Goal: Transaction & Acquisition: Purchase product/service

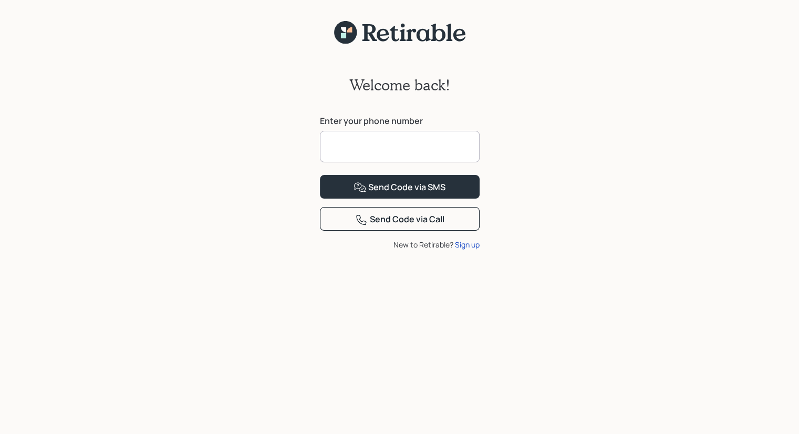
click at [331, 145] on input at bounding box center [400, 147] width 160 height 32
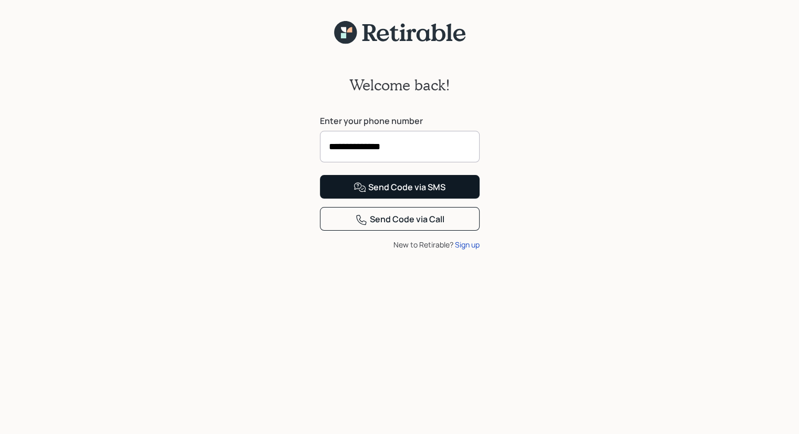
type input "**********"
click at [368, 194] on div "Send Code via SMS" at bounding box center [400, 187] width 92 height 13
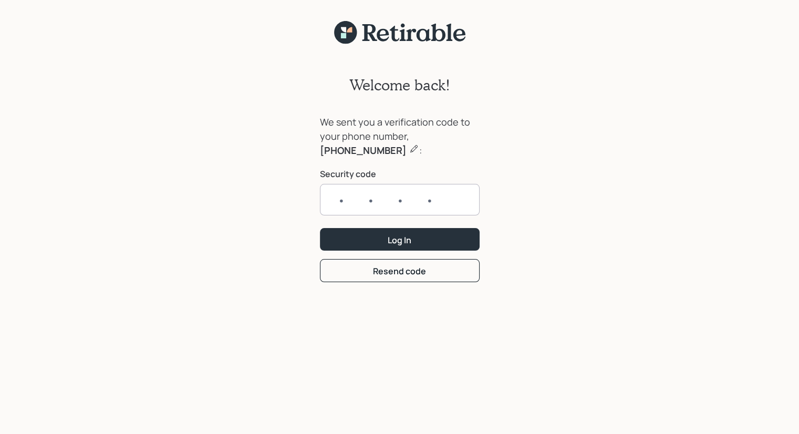
click at [344, 201] on input "text" at bounding box center [400, 200] width 160 height 32
type input "8443"
click at [380, 240] on button "Log In" at bounding box center [400, 239] width 160 height 23
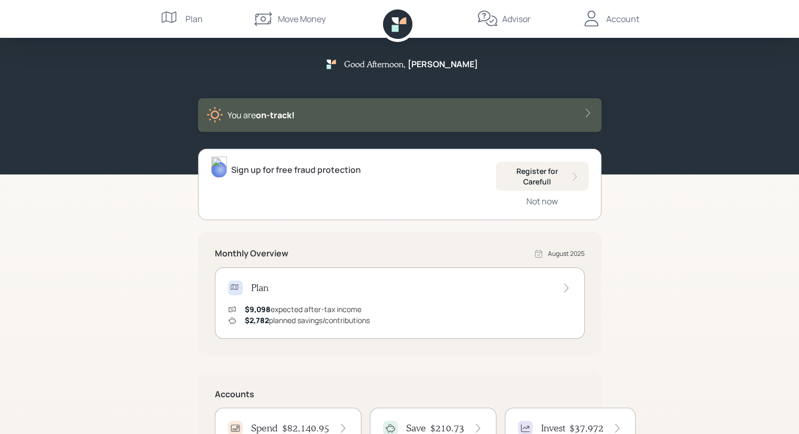
click at [267, 18] on icon at bounding box center [263, 18] width 21 height 21
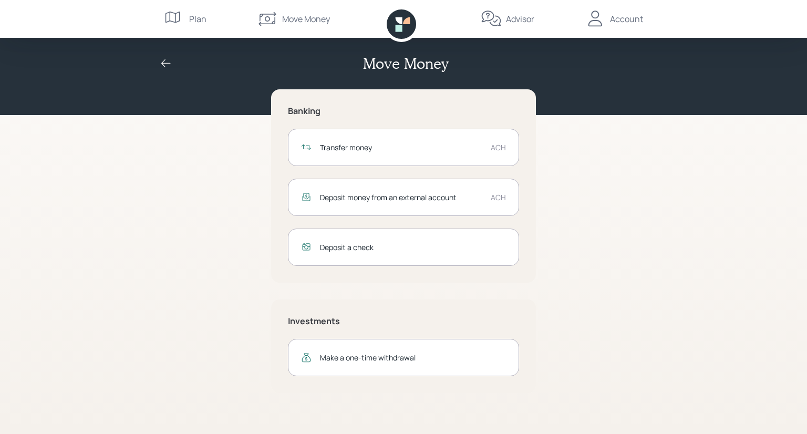
click at [443, 146] on div "Transfer money" at bounding box center [401, 147] width 162 height 11
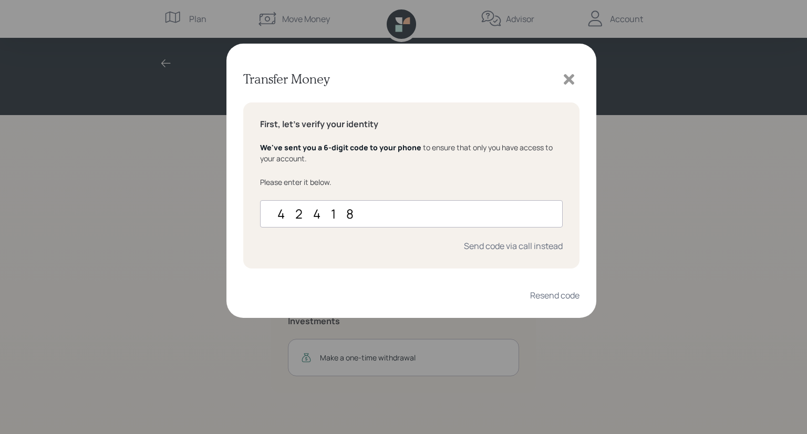
type input "424185"
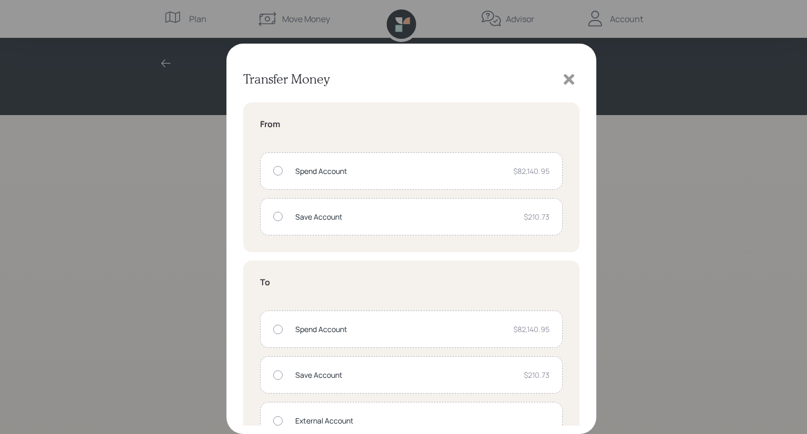
click at [280, 172] on div at bounding box center [277, 170] width 9 height 9
radio input "true"
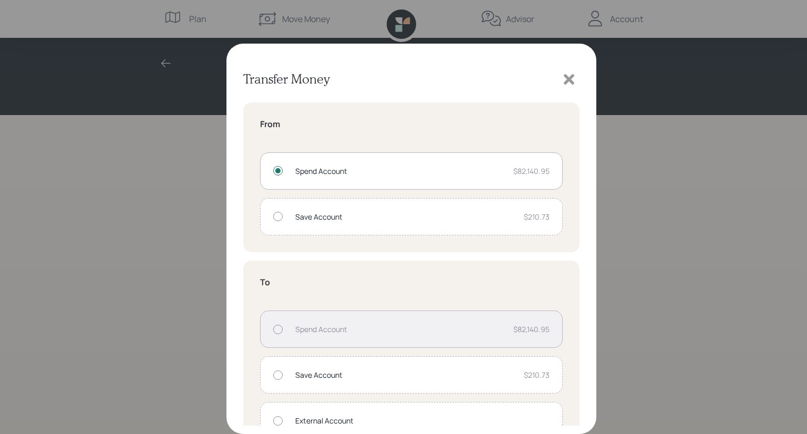
click at [277, 419] on div at bounding box center [277, 420] width 9 height 9
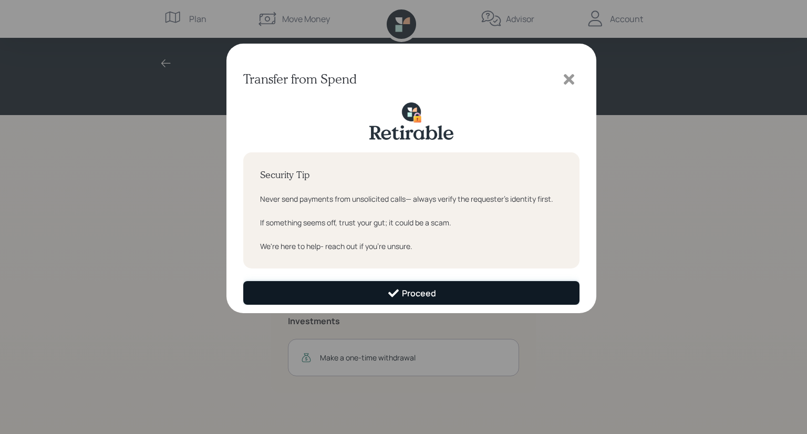
click at [397, 293] on icon at bounding box center [393, 293] width 13 height 13
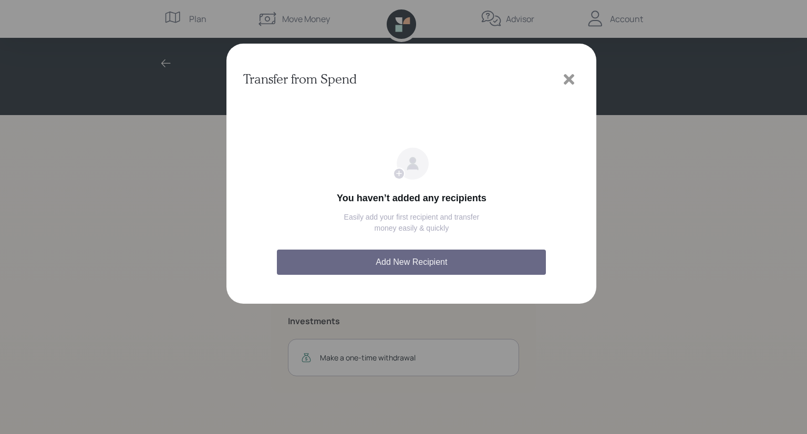
click at [388, 263] on button "Add New Recipient" at bounding box center [411, 262] width 269 height 25
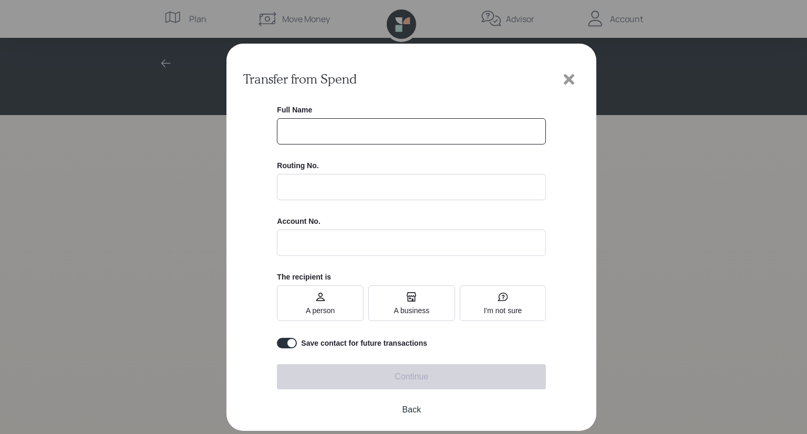
click at [296, 131] on input "text" at bounding box center [411, 131] width 269 height 26
type input "m"
type input "[PERSON_NAME]"
click at [287, 187] on input at bounding box center [411, 187] width 269 height 26
type input "21200025"
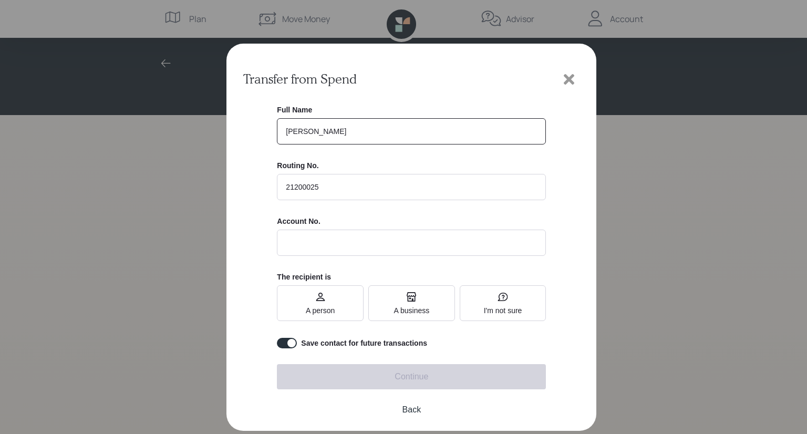
click at [291, 244] on input "text" at bounding box center [411, 243] width 269 height 26
type input "**********"
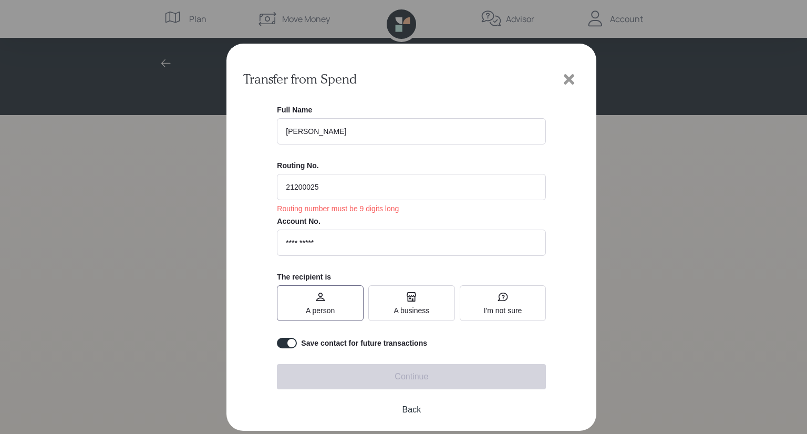
click at [315, 309] on span "A person" at bounding box center [320, 310] width 29 height 8
click at [306, 303] on input "A person" at bounding box center [306, 303] width 0 height 0
click at [313, 307] on span "A person" at bounding box center [320, 303] width 29 height 23
click at [306, 303] on input "A person" at bounding box center [306, 303] width 0 height 0
click at [292, 344] on input "checkbox" at bounding box center [287, 343] width 20 height 11
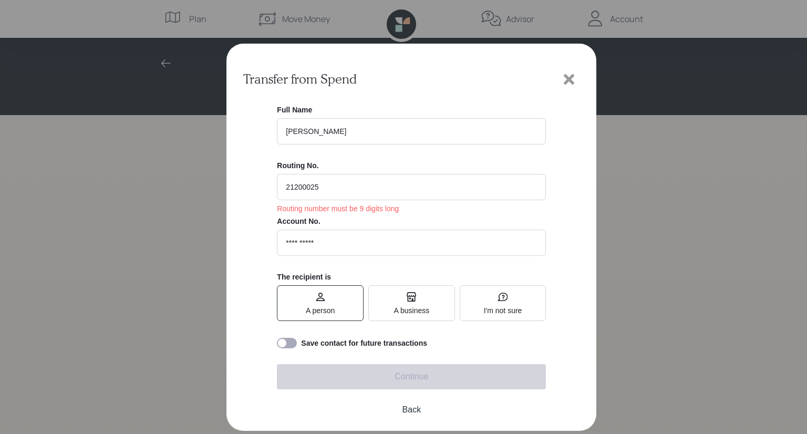
click at [285, 344] on input "checkbox" at bounding box center [287, 343] width 20 height 11
checkbox input "true"
click at [285, 187] on input "21200025" at bounding box center [411, 187] width 269 height 26
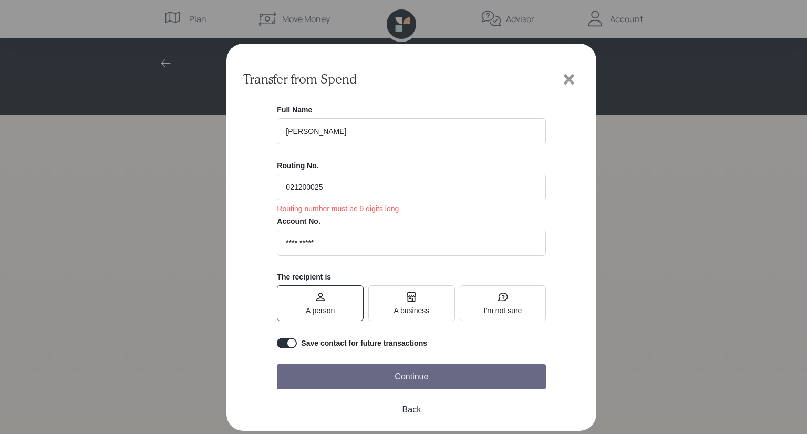
type input "021200025"
click at [407, 378] on button "Continue" at bounding box center [411, 376] width 269 height 25
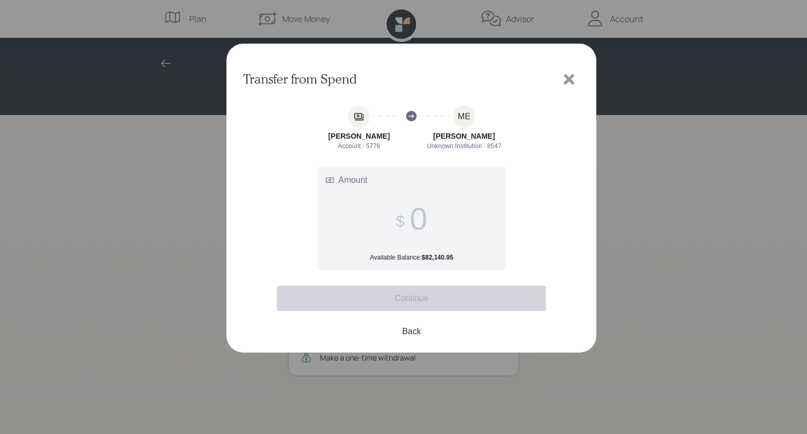
click at [373, 216] on label "Amount Available Balance: $82,140.95" at bounding box center [411, 218] width 188 height 103
click at [410, 216] on input "Amount Available Balance: $82,140.95" at bounding box center [418, 219] width 17 height 36
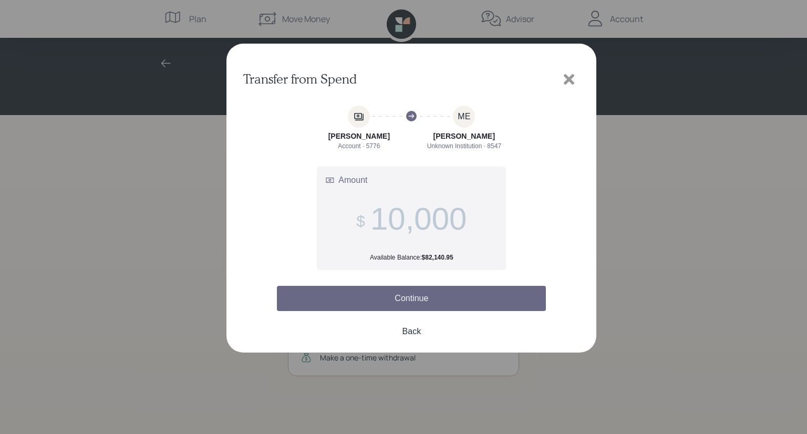
type input "10,000"
click at [406, 301] on button "Continue" at bounding box center [411, 298] width 269 height 25
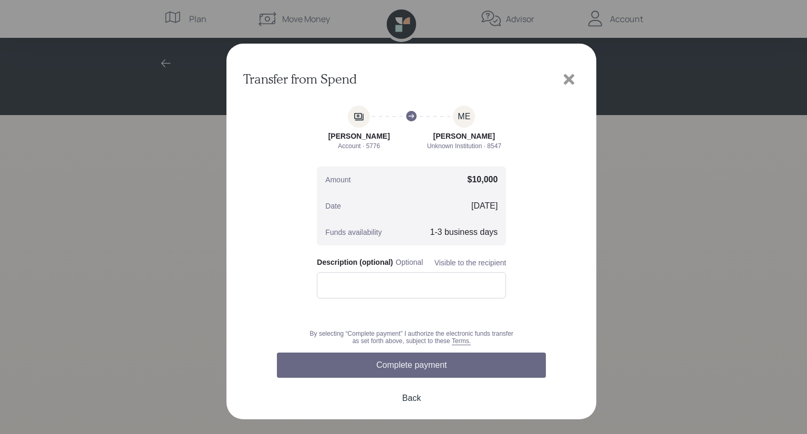
click at [426, 364] on button "Complete payment" at bounding box center [411, 365] width 269 height 25
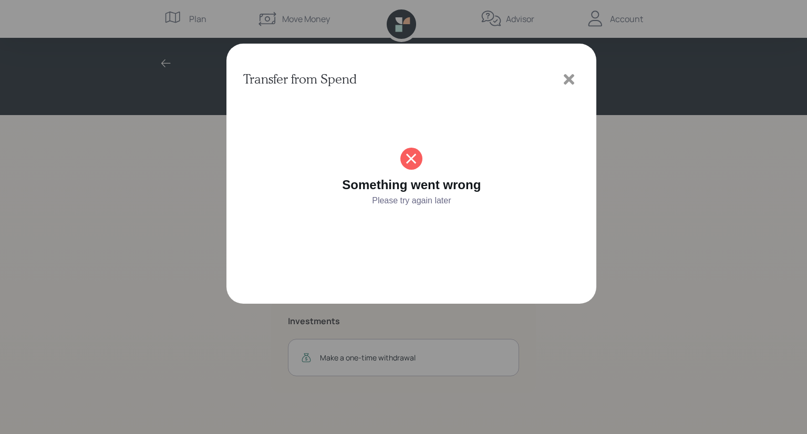
click at [569, 76] on icon at bounding box center [569, 79] width 16 height 16
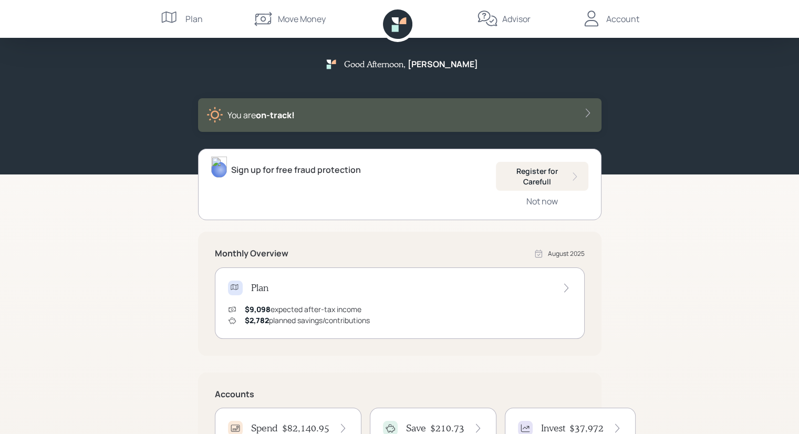
click at [266, 18] on icon at bounding box center [263, 18] width 21 height 21
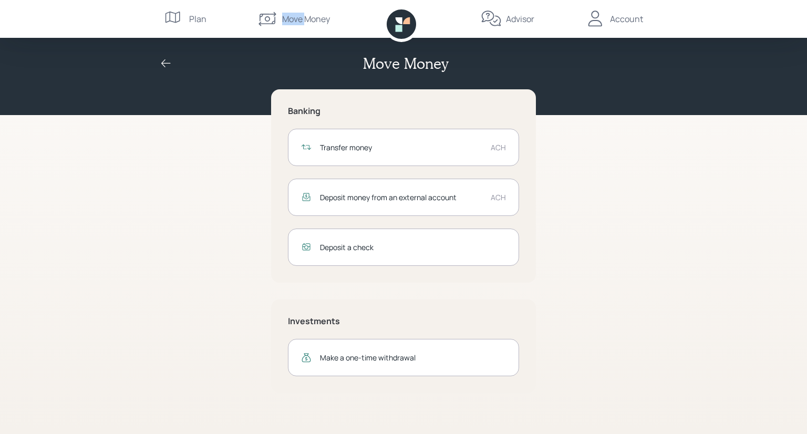
click at [266, 18] on icon at bounding box center [267, 18] width 21 height 21
click at [383, 149] on div "Transfer money" at bounding box center [401, 147] width 162 height 11
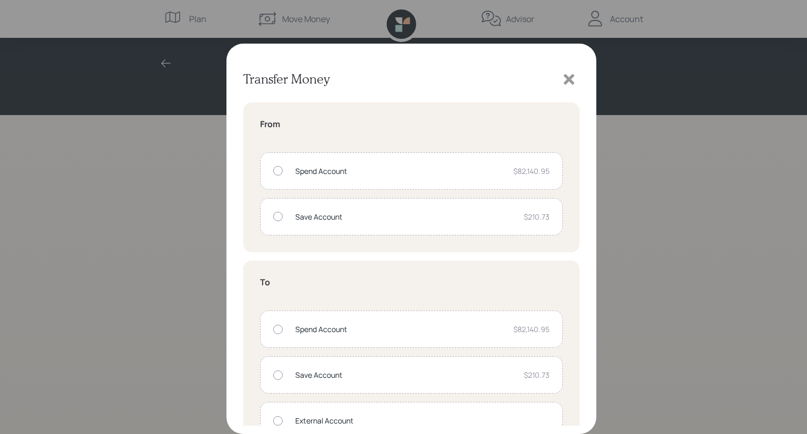
click at [280, 170] on div at bounding box center [277, 170] width 9 height 9
radio input "true"
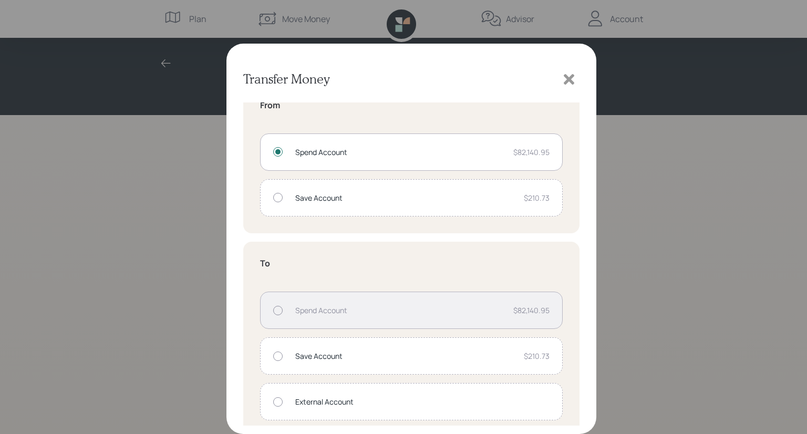
scroll to position [29, 0]
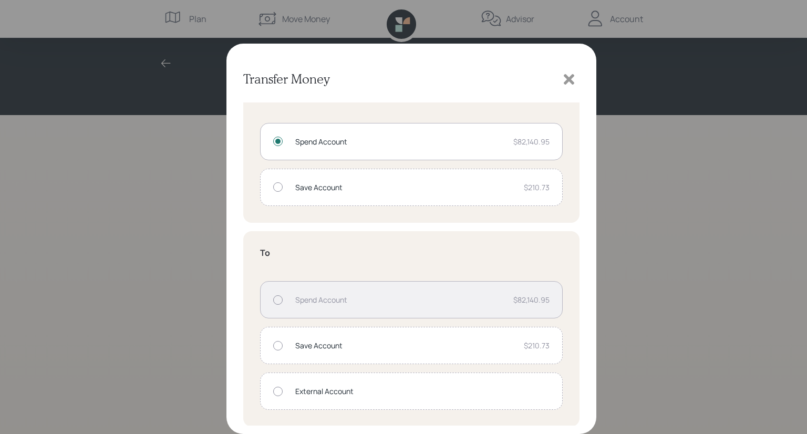
click at [278, 391] on div at bounding box center [277, 391] width 9 height 9
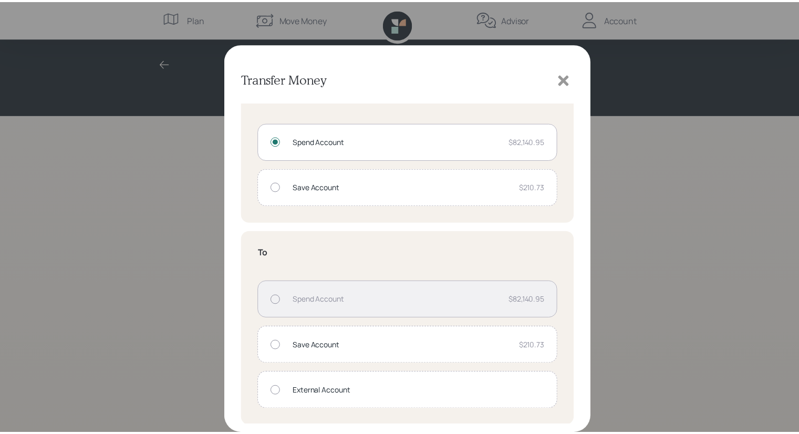
scroll to position [0, 0]
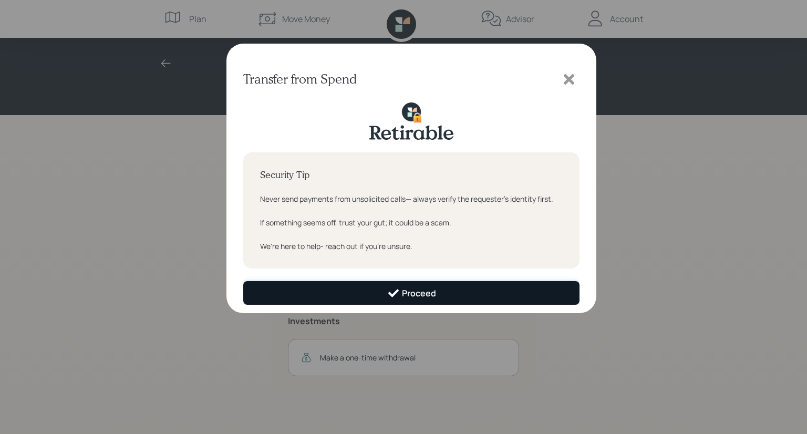
click at [406, 292] on div "Proceed" at bounding box center [411, 293] width 49 height 13
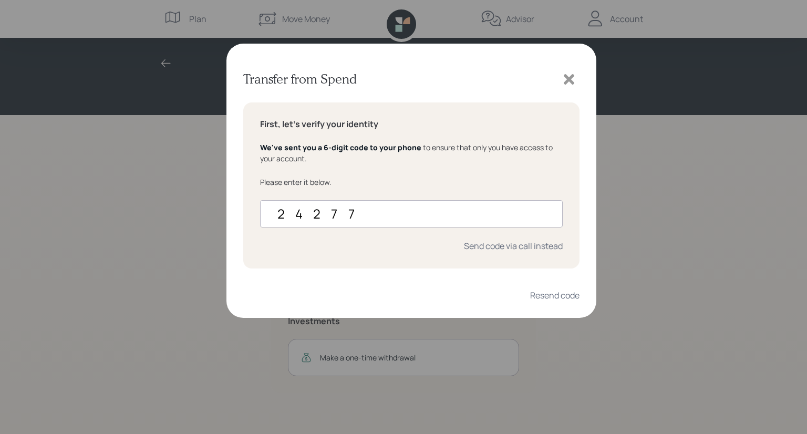
type input "242775"
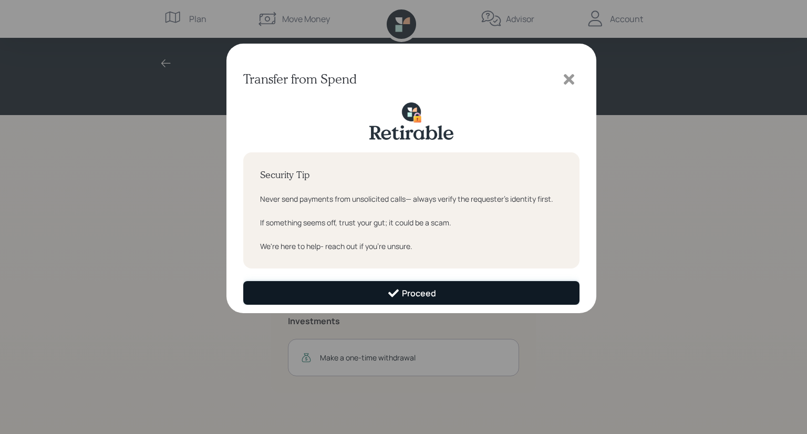
click at [410, 289] on div "Proceed" at bounding box center [411, 293] width 49 height 13
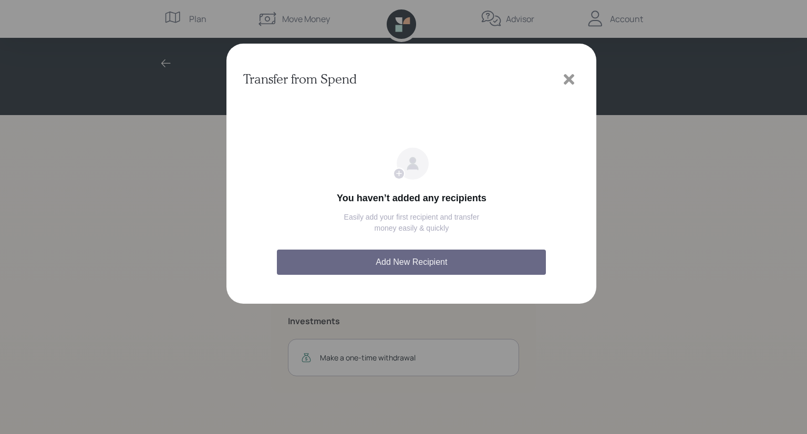
click at [408, 261] on button "Add New Recipient" at bounding box center [411, 262] width 269 height 25
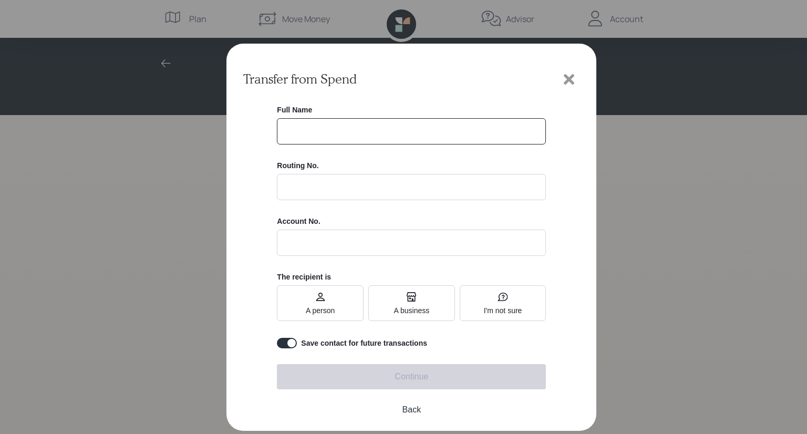
click at [296, 129] on input "text" at bounding box center [411, 131] width 269 height 26
type input "[PERSON_NAME]"
click at [294, 191] on input at bounding box center [411, 187] width 269 height 26
click at [286, 185] on input at bounding box center [411, 187] width 269 height 26
type input "021200025"
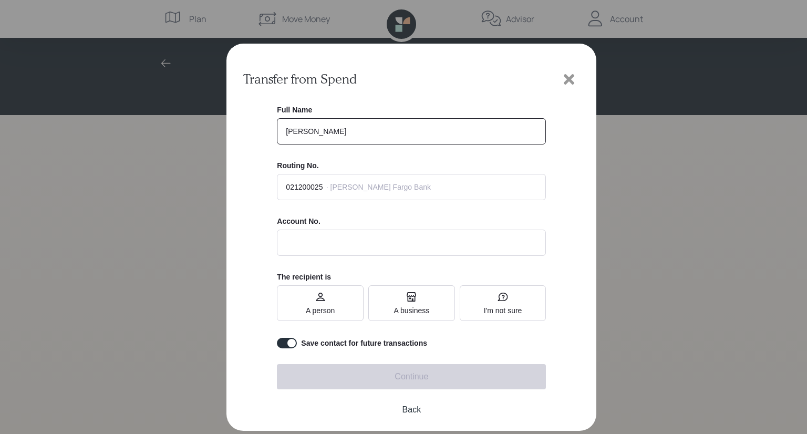
click at [292, 245] on input "text" at bounding box center [411, 243] width 269 height 26
click at [283, 249] on input "text" at bounding box center [411, 243] width 269 height 26
type input "**********"
click at [325, 306] on span "A person" at bounding box center [320, 303] width 29 height 23
click at [306, 303] on input "A person" at bounding box center [306, 303] width 0 height 0
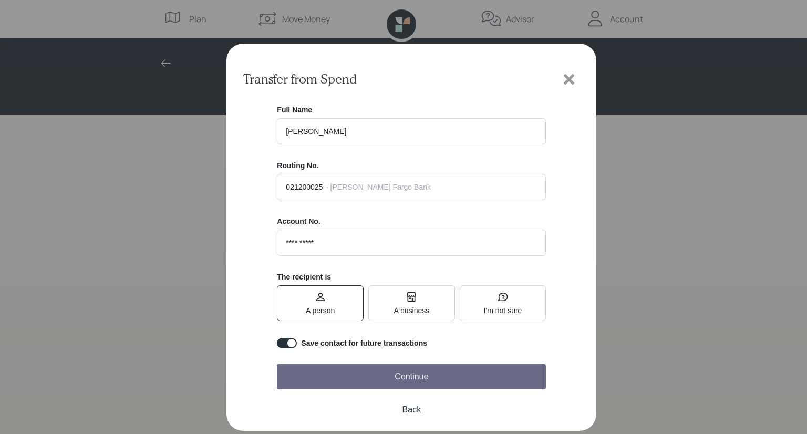
click at [379, 376] on button "Continue" at bounding box center [411, 376] width 269 height 25
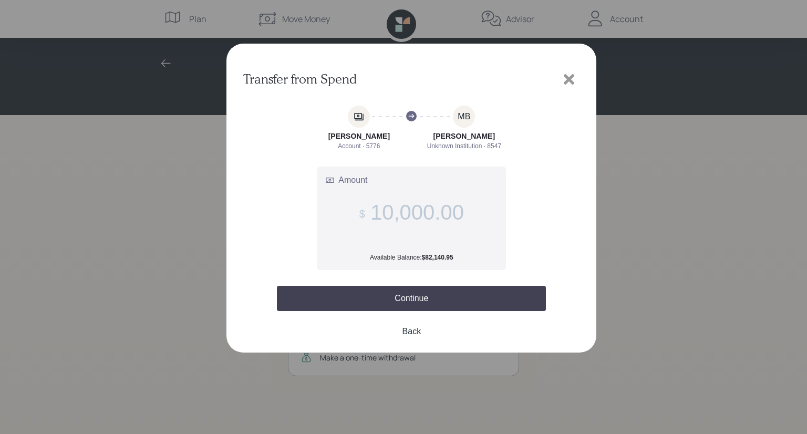
type input "10,000.00"
click at [563, 181] on div at bounding box center [411, 223] width 336 height 242
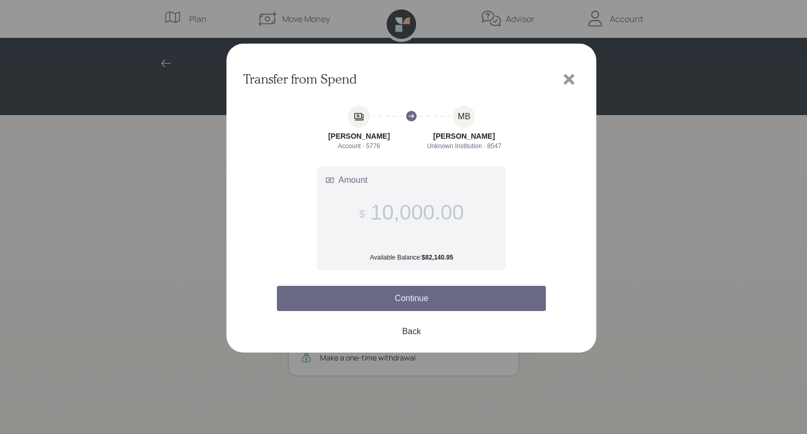
click at [411, 298] on button "Continue" at bounding box center [411, 298] width 269 height 25
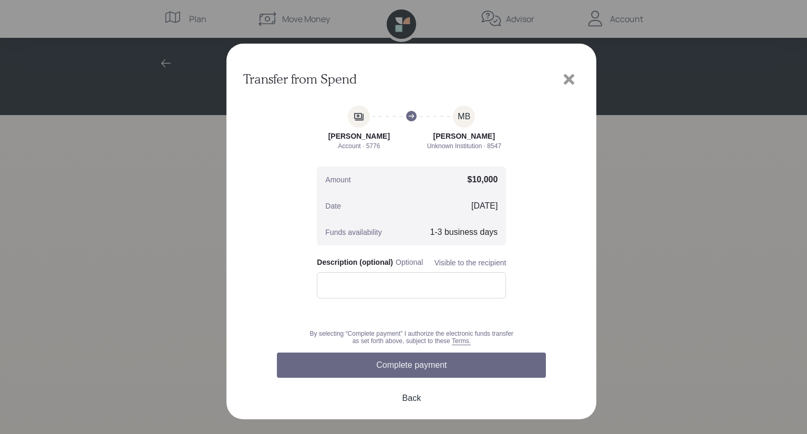
click at [399, 362] on button "Complete payment" at bounding box center [411, 365] width 269 height 25
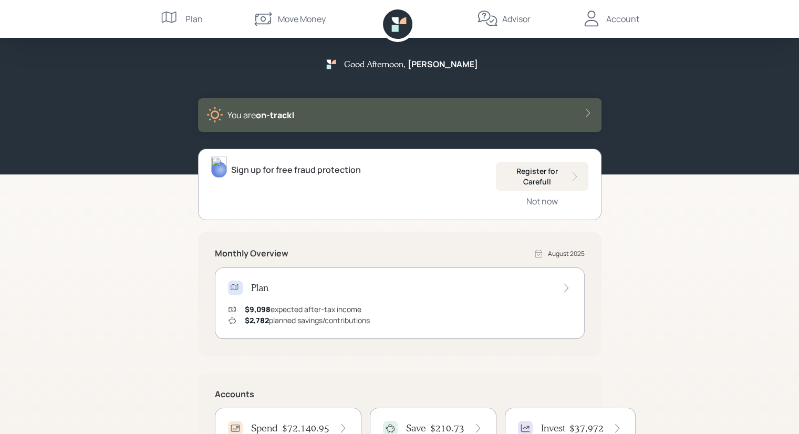
drag, startPoint x: 10, startPoint y: 0, endPoint x: 751, endPoint y: 329, distance: 810.7
click at [751, 329] on div "Good Afternoon , [PERSON_NAME] You are on‑track! Sign up for free fraud protect…" at bounding box center [399, 306] width 799 height 612
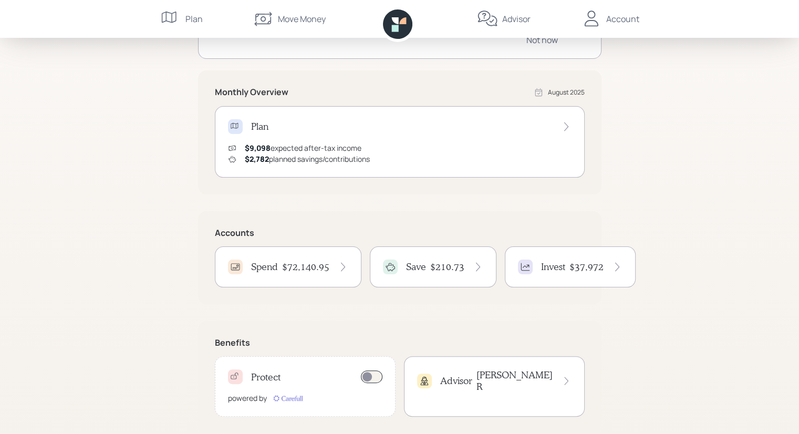
scroll to position [170, 0]
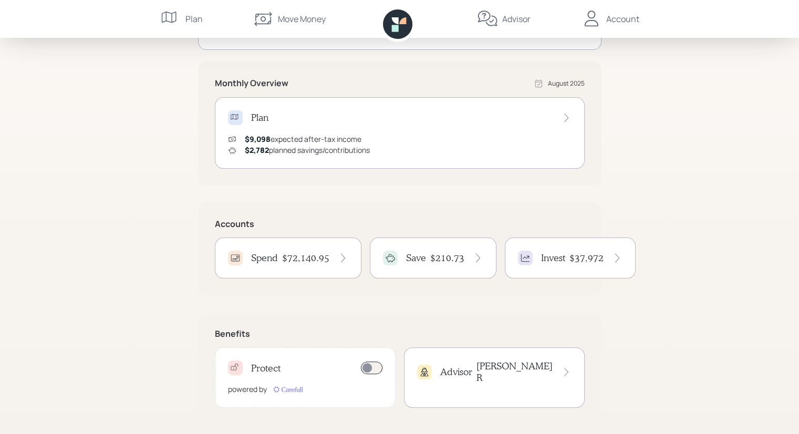
click at [234, 256] on icon at bounding box center [235, 258] width 11 height 11
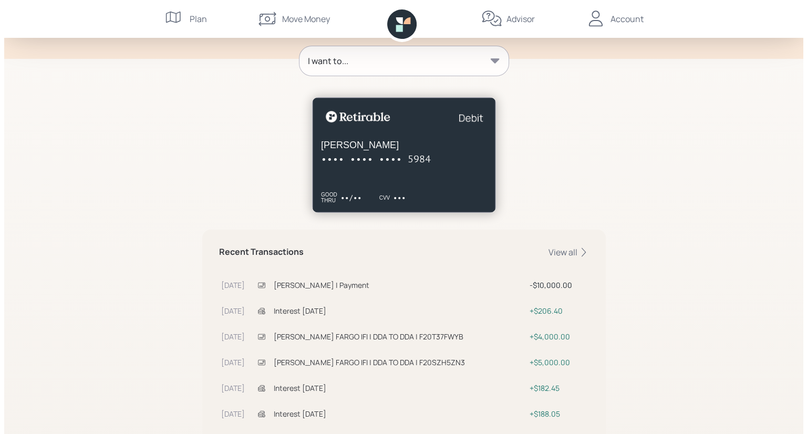
scroll to position [130, 0]
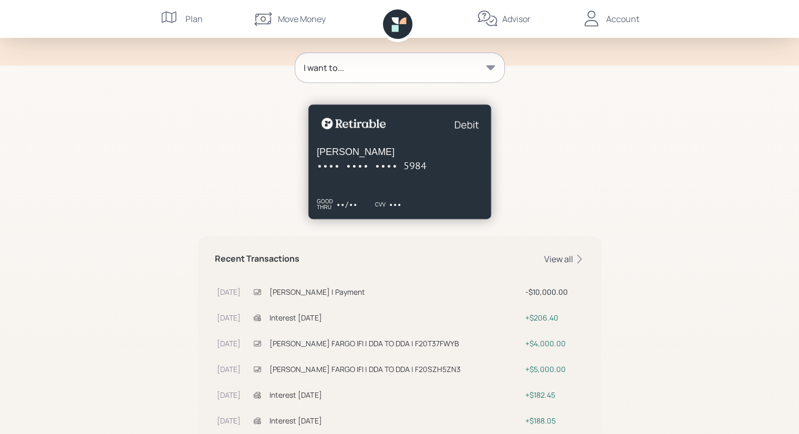
click at [578, 259] on icon at bounding box center [579, 259] width 11 height 11
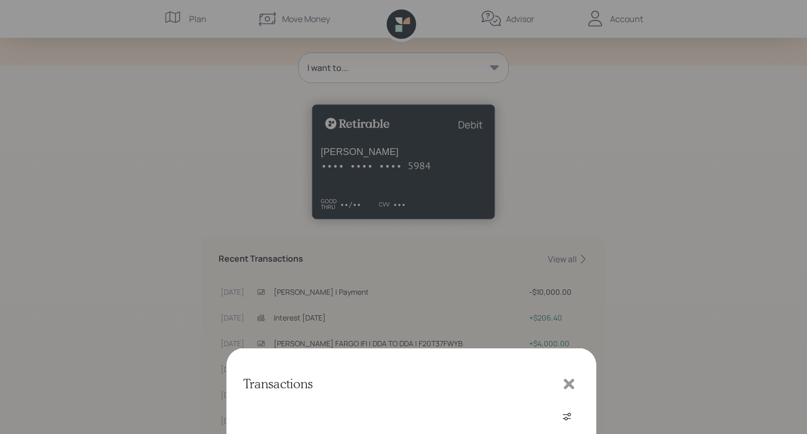
click at [386, 170] on div "[PERSON_NAME] | Payment [DATE] [DATE]" at bounding box center [347, 170] width 190 height 22
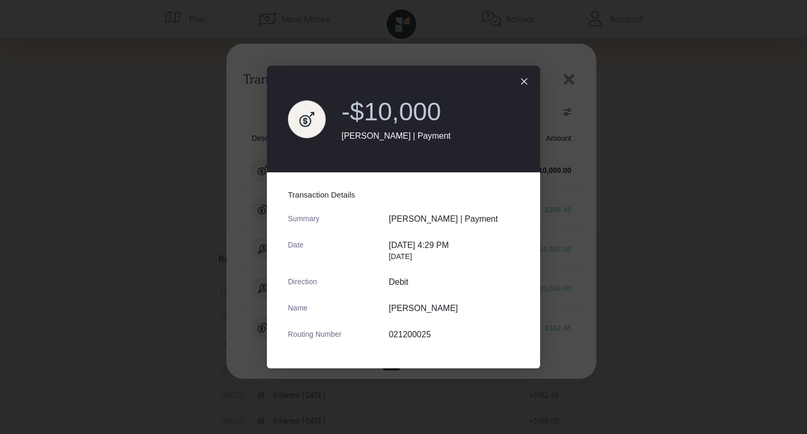
drag, startPoint x: 677, startPoint y: 171, endPoint x: 682, endPoint y: 194, distance: 23.7
click at [682, 194] on dialog at bounding box center [403, 217] width 807 height 434
